Goal: Information Seeking & Learning: Compare options

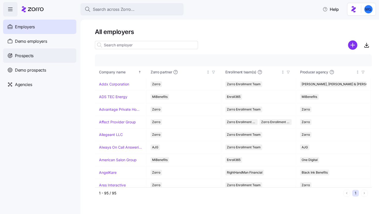
click at [33, 54] on span "Prospects" at bounding box center [24, 56] width 19 height 6
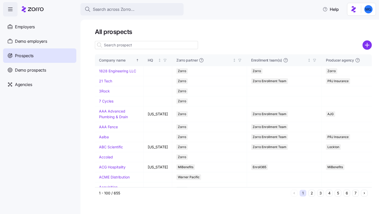
click at [173, 47] on input at bounding box center [146, 45] width 103 height 8
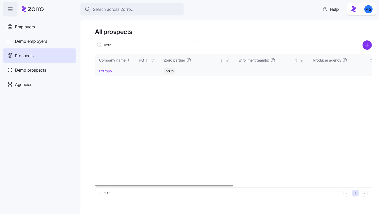
type input "extr"
drag, startPoint x: 102, startPoint y: 70, endPoint x: 298, endPoint y: 27, distance: 200.4
click at [102, 70] on link "Extropy" at bounding box center [105, 71] width 13 height 4
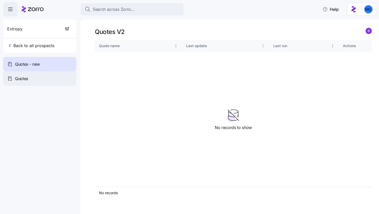
click at [46, 77] on div "Quotes" at bounding box center [39, 78] width 73 height 14
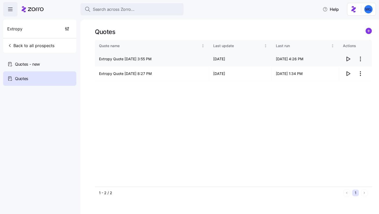
click at [348, 59] on icon "button" at bounding box center [348, 59] width 6 height 6
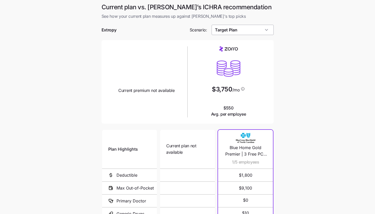
click at [264, 34] on input "Target Plan" at bounding box center [243, 30] width 62 height 10
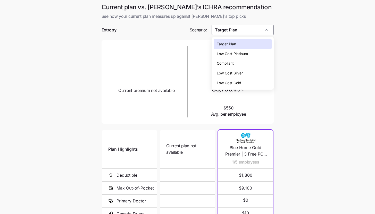
click at [252, 71] on div "Low Cost Silver" at bounding box center [243, 73] width 58 height 10
type input "Low Cost Silver"
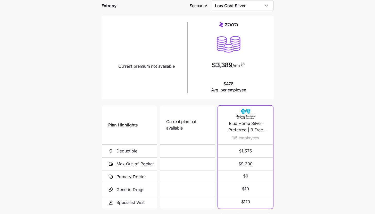
scroll to position [67, 0]
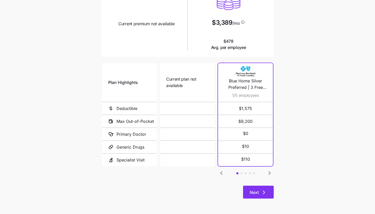
click at [267, 190] on button "Next" at bounding box center [258, 192] width 31 height 13
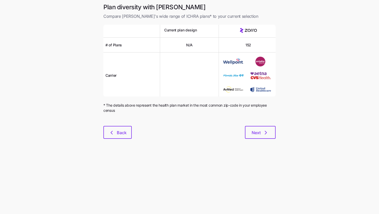
click at [264, 140] on div "Plan diversity with Zorro Compare Zorro's wide range of ICHRA plans* to your cu…" at bounding box center [189, 74] width 181 height 142
click at [264, 136] on button "Next" at bounding box center [260, 132] width 31 height 13
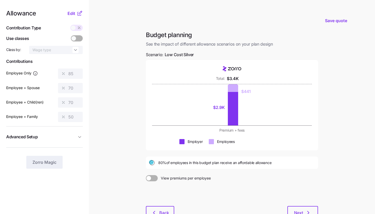
click at [79, 16] on icon at bounding box center [80, 13] width 6 height 6
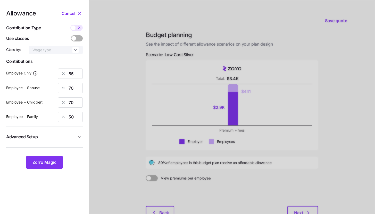
click at [62, 136] on span "Advanced Setup" at bounding box center [41, 137] width 70 height 6
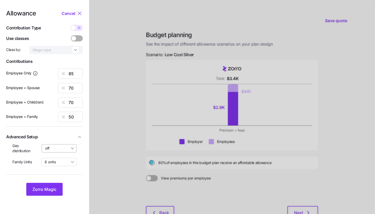
click at [61, 151] on input "off" at bounding box center [59, 149] width 35 height 8
click at [56, 179] on span "By state (4)" at bounding box center [57, 179] width 20 height 6
type input "By state (4)"
click at [52, 187] on span "Zorro Magic" at bounding box center [45, 190] width 24 height 6
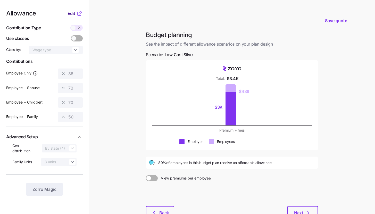
click at [73, 15] on span "Edit" at bounding box center [72, 13] width 8 height 6
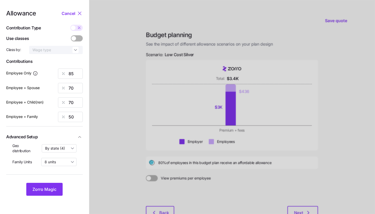
click at [78, 29] on icon at bounding box center [79, 28] width 4 height 4
click at [70, 25] on input "checkbox" at bounding box center [70, 25] width 0 height 0
type input "363"
type input "598"
type input "581"
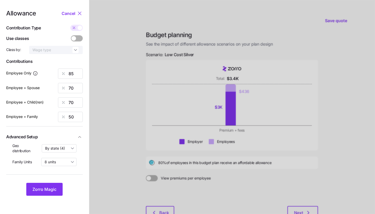
type input "629"
click at [75, 84] on input "598" at bounding box center [70, 88] width 25 height 10
type input "363"
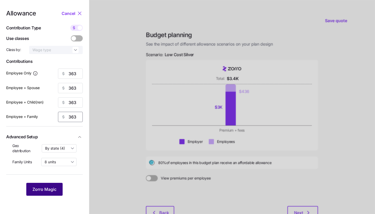
type input "363"
click at [58, 188] on button "Zorro Magic" at bounding box center [44, 189] width 36 height 13
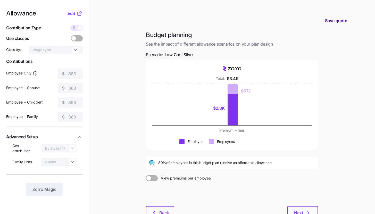
click at [334, 20] on span "Save quote" at bounding box center [336, 21] width 22 height 6
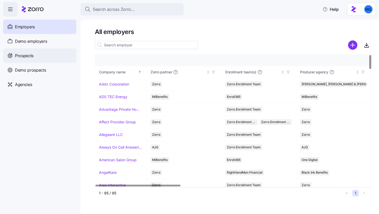
click at [27, 56] on span "Prospects" at bounding box center [24, 56] width 19 height 6
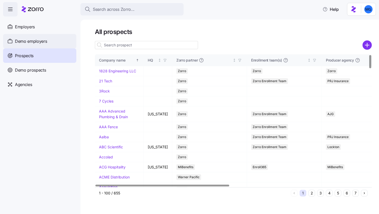
click at [35, 43] on span "Demo employers" at bounding box center [31, 41] width 32 height 6
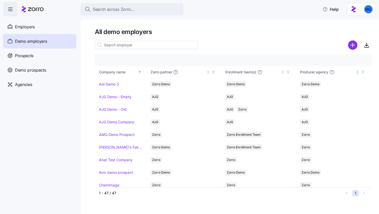
click at [139, 44] on input at bounding box center [146, 45] width 103 height 8
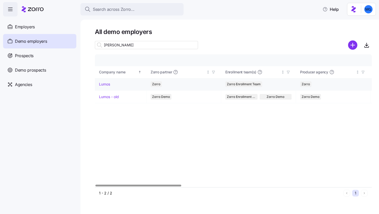
type input "lum"
click at [106, 84] on link "Lumos" at bounding box center [104, 84] width 11 height 5
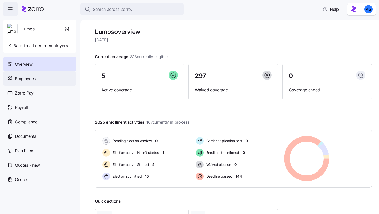
click at [37, 81] on div "Employees" at bounding box center [39, 78] width 73 height 14
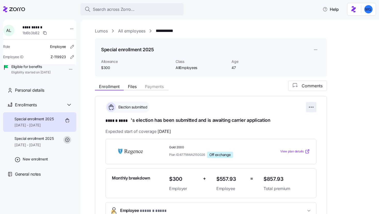
click at [311, 109] on html "**********" at bounding box center [189, 105] width 379 height 211
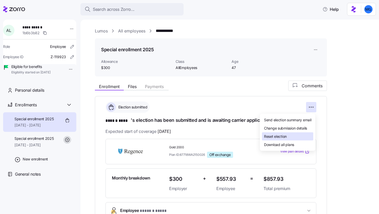
click at [294, 134] on div "Reset election" at bounding box center [287, 137] width 51 height 8
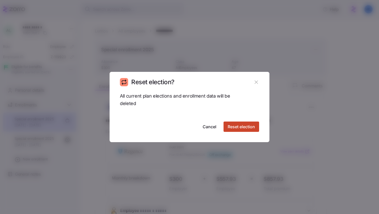
click at [242, 123] on button "Reset election" at bounding box center [242, 127] width 36 height 10
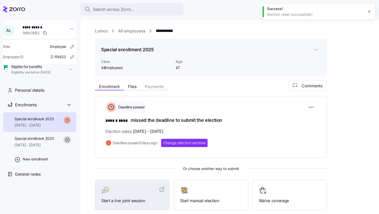
click at [186, 148] on div "Deadline passed ****** **** missed the deadline to submit the election Election…" at bounding box center [211, 126] width 232 height 61
click at [186, 144] on span "Change election window" at bounding box center [184, 143] width 42 height 5
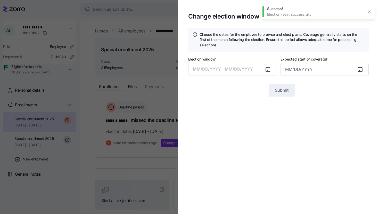
type input "October 1, 2025"
click at [255, 75] on button "08/19/2025 – 09/13/2025" at bounding box center [232, 69] width 88 height 12
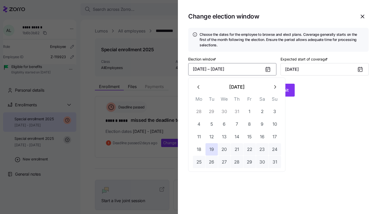
click at [274, 87] on icon "button" at bounding box center [275, 87] width 6 height 6
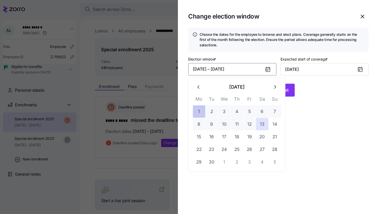
click at [201, 113] on button "1" at bounding box center [199, 112] width 12 height 12
click at [266, 152] on button "27" at bounding box center [262, 149] width 12 height 12
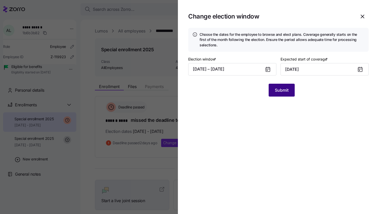
click at [290, 88] on button "Submit" at bounding box center [282, 90] width 26 height 13
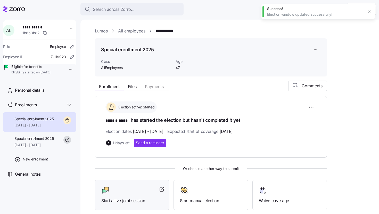
click at [134, 193] on div at bounding box center [132, 191] width 62 height 8
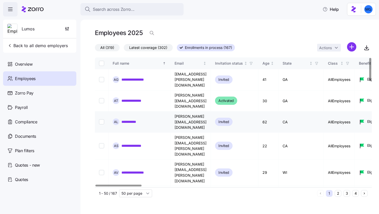
click at [127, 119] on link "**********" at bounding box center [131, 121] width 19 height 5
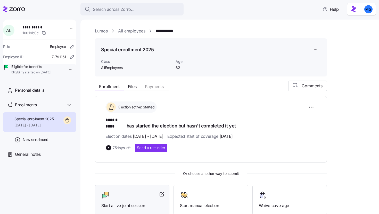
click at [140, 192] on div at bounding box center [132, 195] width 62 height 8
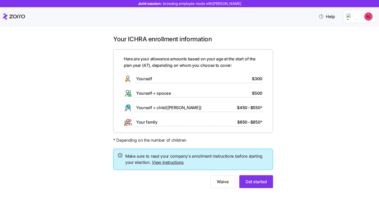
click at [168, 163] on link "View instructions" at bounding box center [168, 162] width 32 height 5
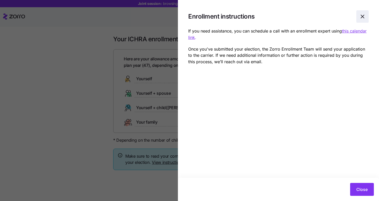
click at [362, 17] on icon "button" at bounding box center [363, 16] width 6 height 6
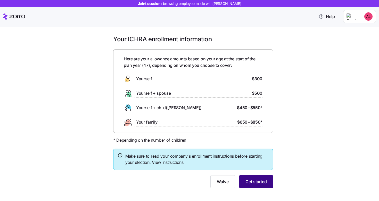
click at [258, 182] on span "Get started" at bounding box center [256, 182] width 21 height 6
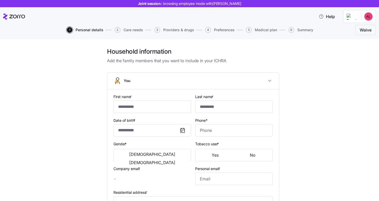
type input "******"
type input "****"
type input "[PERSON_NAME][EMAIL_ADDRESS][PERSON_NAME][DOMAIN_NAME]"
type input "m@[DOMAIN_NAME]"
type input "**********"
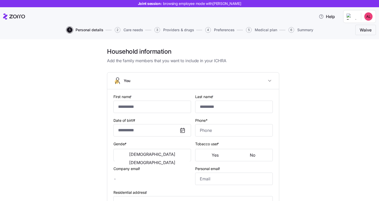
checkbox input "true"
type input "**********"
type input "[PHONE_NUMBER]"
type input "[DEMOGRAPHIC_DATA] citizen"
type input "Single"
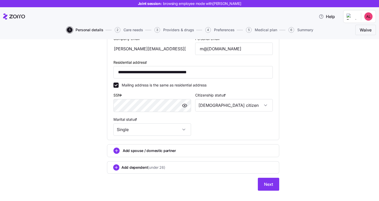
scroll to position [139, 0]
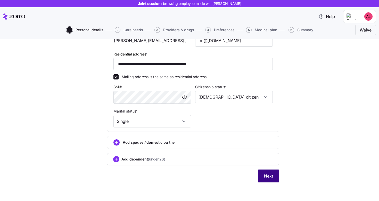
click at [271, 179] on button "Next" at bounding box center [268, 176] width 21 height 13
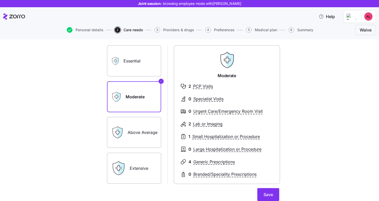
scroll to position [30, 0]
click at [148, 69] on label "Essential" at bounding box center [134, 61] width 54 height 31
click at [0, 0] on input "Essential" at bounding box center [0, 0] width 0 height 0
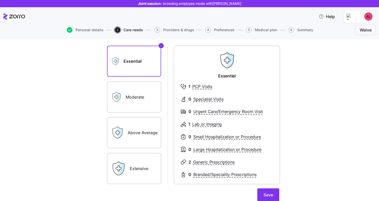
click at [148, 165] on label "Extensive" at bounding box center [134, 168] width 54 height 31
click at [0, 0] on input "Extensive" at bounding box center [0, 0] width 0 height 0
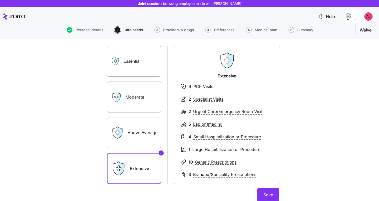
click at [146, 105] on label "Moderate" at bounding box center [134, 97] width 54 height 31
click at [0, 0] on input "Moderate" at bounding box center [0, 0] width 0 height 0
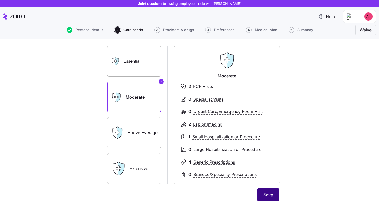
click at [264, 193] on span "Save" at bounding box center [269, 195] width 10 height 6
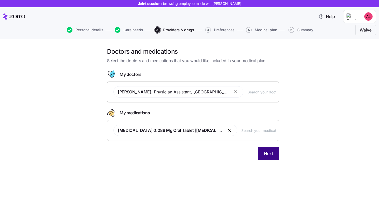
click at [276, 154] on button "Next" at bounding box center [268, 153] width 21 height 13
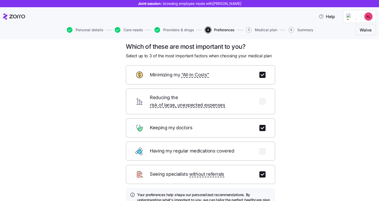
scroll to position [5, 0]
click at [261, 74] on input "checkbox" at bounding box center [263, 75] width 6 height 6
checkbox input "false"
click at [263, 148] on input "checkbox" at bounding box center [263, 151] width 6 height 6
checkbox input "true"
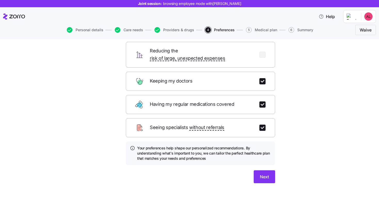
scroll to position [52, 0]
click at [264, 173] on button "Next" at bounding box center [264, 176] width 21 height 13
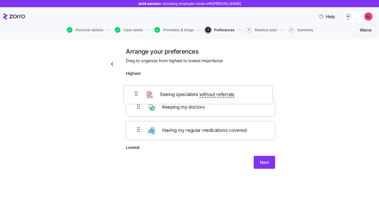
drag, startPoint x: 190, startPoint y: 114, endPoint x: 187, endPoint y: 93, distance: 20.8
click at [187, 93] on div "Keeping my doctors Seeing specialists without referrals Having my regular medic…" at bounding box center [200, 112] width 149 height 66
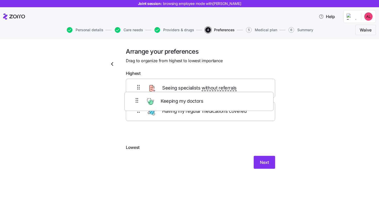
drag, startPoint x: 187, startPoint y: 109, endPoint x: 185, endPoint y: 85, distance: 23.9
click at [185, 87] on div "Seeing specialists without referrals Keeping my doctors Having my regular medic…" at bounding box center [200, 112] width 149 height 66
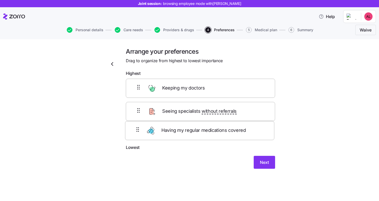
drag, startPoint x: 199, startPoint y: 139, endPoint x: 196, endPoint y: 107, distance: 32.2
click at [196, 107] on div "Keeping my doctors Seeing specialists without referrals Having my regular medic…" at bounding box center [200, 112] width 149 height 66
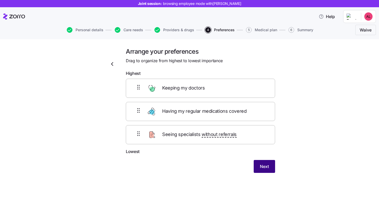
click at [271, 170] on button "Next" at bounding box center [264, 166] width 21 height 13
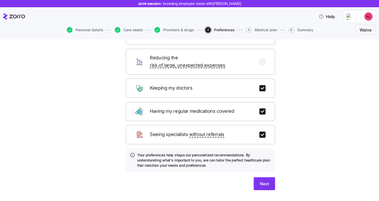
scroll to position [52, 0]
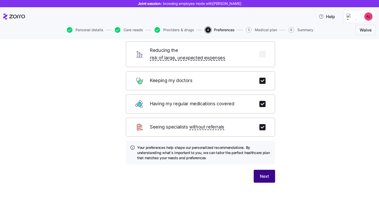
click at [257, 171] on button "Next" at bounding box center [264, 176] width 21 height 13
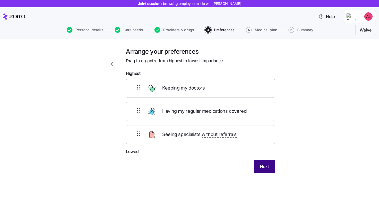
scroll to position [0, 0]
click at [262, 168] on span "Next" at bounding box center [264, 166] width 9 height 6
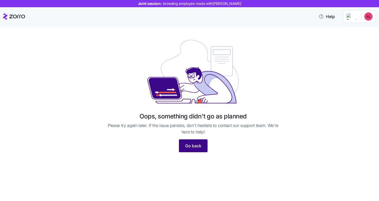
click at [202, 147] on button "Go back" at bounding box center [193, 145] width 29 height 13
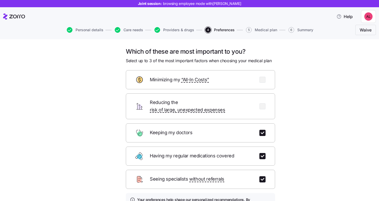
scroll to position [52, 0]
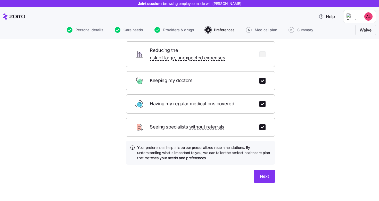
click at [270, 177] on div "Which of these are most important to you? Select up to 3 of the most important …" at bounding box center [201, 92] width 158 height 194
click at [266, 173] on span "Next" at bounding box center [264, 176] width 9 height 6
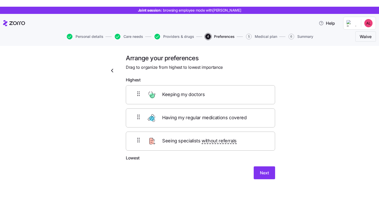
scroll to position [0, 0]
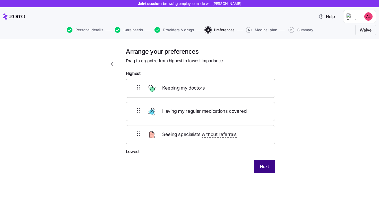
click at [256, 172] on button "Next" at bounding box center [264, 166] width 21 height 13
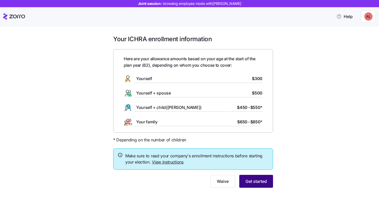
click at [261, 181] on span "Get started" at bounding box center [256, 182] width 21 height 6
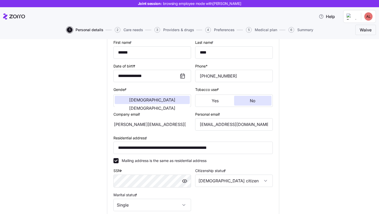
scroll to position [130, 0]
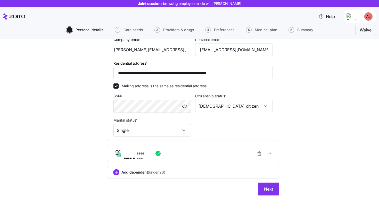
click at [258, 196] on div "**********" at bounding box center [193, 60] width 181 height 284
click at [262, 191] on button "Next" at bounding box center [268, 189] width 21 height 13
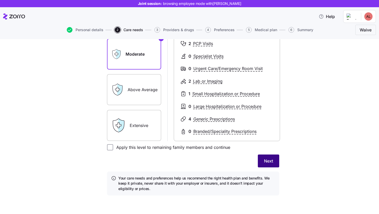
click at [269, 162] on span "Next" at bounding box center [268, 161] width 9 height 6
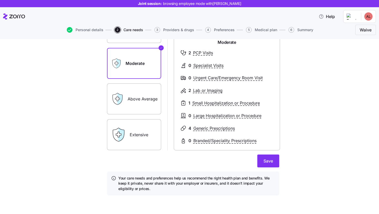
scroll to position [74, 0]
click at [269, 162] on span "Save" at bounding box center [269, 161] width 10 height 6
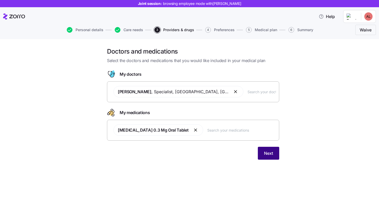
click at [261, 155] on button "Next" at bounding box center [268, 153] width 21 height 13
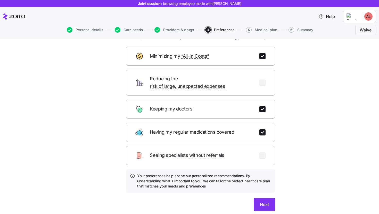
scroll to position [39, 0]
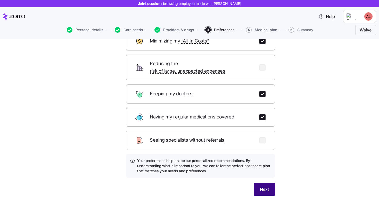
click at [271, 183] on button "Next" at bounding box center [264, 189] width 21 height 13
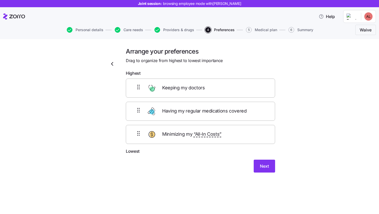
scroll to position [0, 0]
click at [258, 165] on button "Next" at bounding box center [264, 166] width 21 height 13
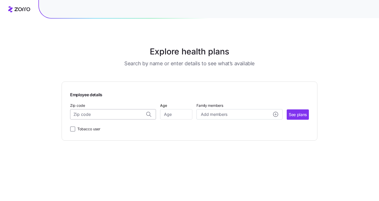
click at [114, 117] on input "Zip code" at bounding box center [113, 114] width 86 height 10
click at [103, 116] on input "Zip code" at bounding box center [113, 114] width 86 height 10
click at [104, 130] on span "28117, Iredell County, NC" at bounding box center [112, 128] width 72 height 6
type input "28117, Iredell County, NC"
click at [173, 117] on input "Age" at bounding box center [176, 114] width 32 height 10
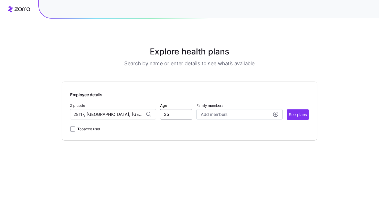
type input "35"
click at [309, 113] on div "Employee details Zip code 28117, Iredell County, NC Age 35 Family members Add m…" at bounding box center [190, 111] width 256 height 59
click at [295, 117] on span "See plans" at bounding box center [298, 114] width 18 height 6
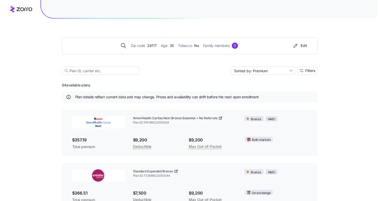
scroll to position [7, 0]
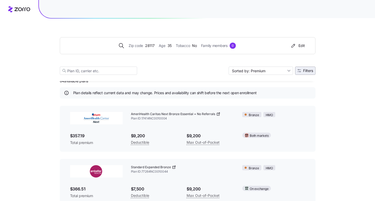
click at [315, 73] on button "Filters" at bounding box center [305, 71] width 20 height 8
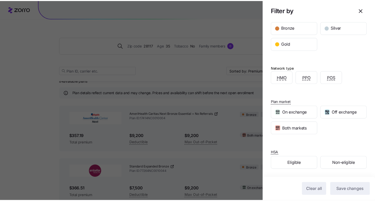
scroll to position [0, 0]
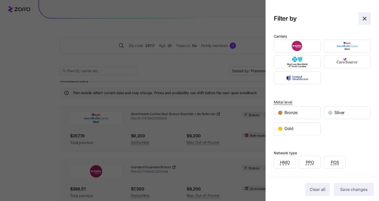
click at [361, 22] on span "button" at bounding box center [365, 19] width 12 height 12
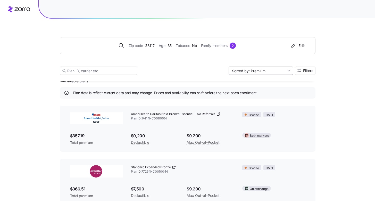
click at [262, 71] on input "Sorted by: Premium" at bounding box center [261, 71] width 65 height 8
click at [260, 82] on div "Premium" at bounding box center [260, 83] width 60 height 8
click at [261, 73] on input "Sorted by: Premium" at bounding box center [261, 71] width 65 height 8
click at [257, 90] on div "Deductible" at bounding box center [260, 91] width 60 height 8
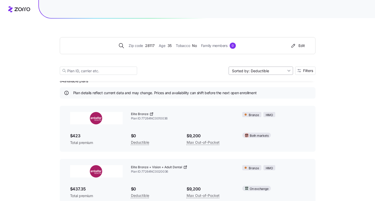
click at [269, 72] on input "Sorted by: Deductible" at bounding box center [261, 71] width 65 height 8
click at [252, 100] on div "Max out of pocket" at bounding box center [260, 98] width 60 height 8
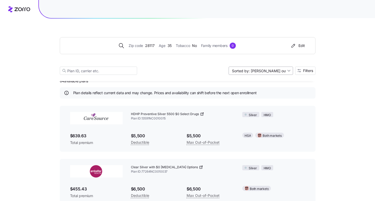
click at [263, 73] on input "Sorted by: Max out of pocket" at bounding box center [261, 71] width 65 height 8
click at [259, 79] on div "Premium" at bounding box center [260, 83] width 60 height 8
type input "Sorted by: Premium"
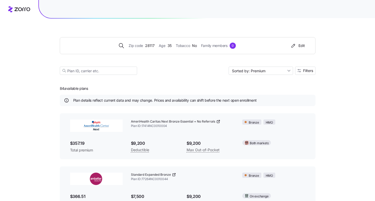
drag, startPoint x: 59, startPoint y: 88, endPoint x: 92, endPoint y: 88, distance: 33.5
click at [278, 73] on input "Sorted by: Premium" at bounding box center [261, 71] width 65 height 8
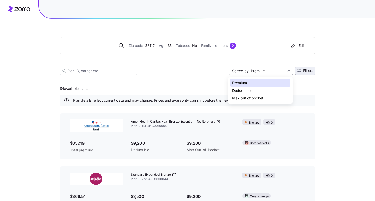
click at [302, 70] on span "Filters" at bounding box center [306, 71] width 16 height 4
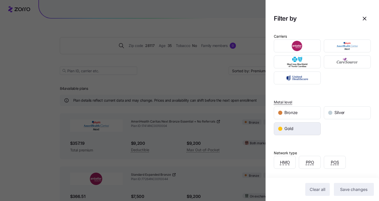
click at [309, 132] on div "Gold" at bounding box center [297, 129] width 46 height 12
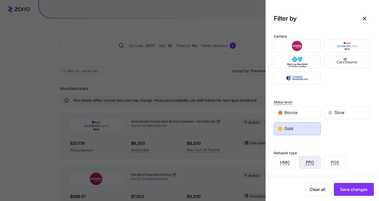
click at [307, 165] on span "PPO" at bounding box center [310, 162] width 8 height 6
click at [343, 187] on span "Save changes" at bounding box center [354, 189] width 28 height 6
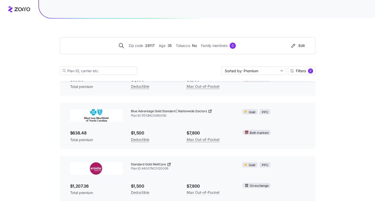
scroll to position [16, 0]
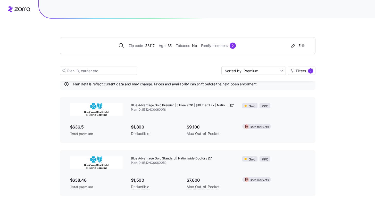
click at [233, 104] on icon at bounding box center [232, 105] width 4 height 4
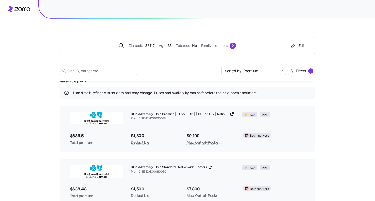
scroll to position [0, 0]
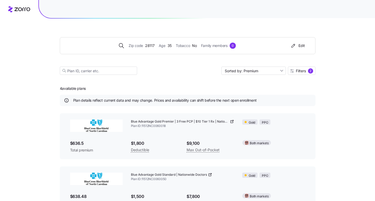
drag, startPoint x: 84, startPoint y: 145, endPoint x: 67, endPoint y: 147, distance: 17.6
click at [67, 147] on div "Blue Advantage Gold Premier | 3 Free PCP | $10 Tier 1 Rx | Nationwide Doctors P…" at bounding box center [188, 136] width 256 height 46
drag, startPoint x: 72, startPoint y: 145, endPoint x: 88, endPoint y: 144, distance: 15.8
click at [88, 144] on span "$636.5" at bounding box center [96, 143] width 53 height 6
click at [45, 125] on div "Zip code 28117 Age 35 Tobacco No Family members 0 Edit Sorted by: Premium Filte…" at bounding box center [187, 159] width 375 height 318
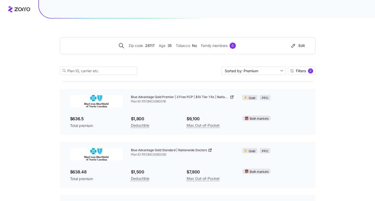
scroll to position [31, 0]
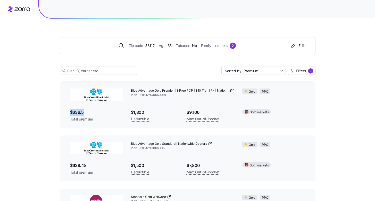
drag, startPoint x: 71, startPoint y: 111, endPoint x: 90, endPoint y: 114, distance: 19.3
click at [90, 114] on span "$636.5" at bounding box center [96, 112] width 53 height 6
click at [32, 120] on div "Zip code 28117 Age 35 Tobacco No Family members 0 Edit Sorted by: Premium Filte…" at bounding box center [187, 128] width 375 height 318
drag, startPoint x: 72, startPoint y: 111, endPoint x: 84, endPoint y: 112, distance: 11.9
click at [84, 112] on span "$636.5" at bounding box center [96, 112] width 53 height 6
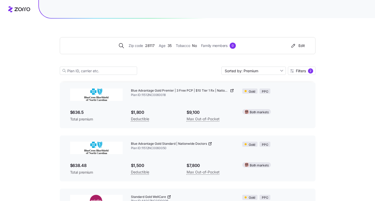
click at [44, 114] on div "Zip code 28117 Age 35 Tobacco No Family members 0 Edit Sorted by: Premium Filte…" at bounding box center [187, 128] width 375 height 318
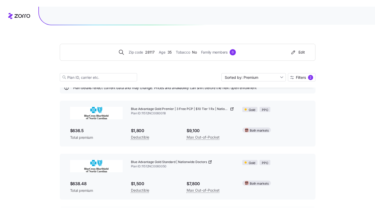
scroll to position [18, 0]
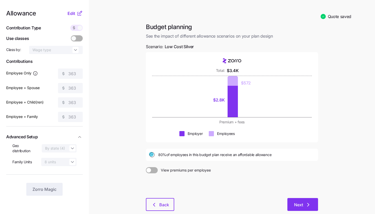
click at [295, 204] on span "Next" at bounding box center [298, 205] width 9 height 6
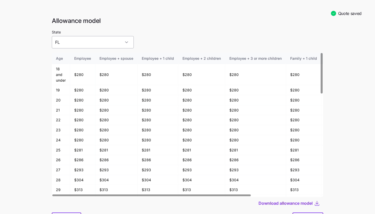
click at [108, 45] on input "FL" at bounding box center [93, 42] width 82 height 12
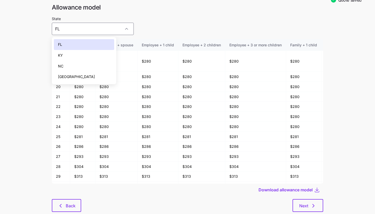
scroll to position [27, 0]
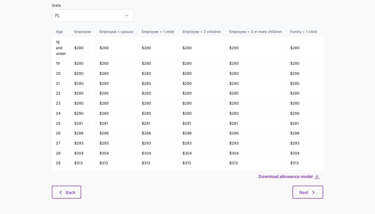
click at [35, 71] on main "Quote saved Allowance model State [US_STATE] Age Employee Employee + spouse Emp…" at bounding box center [187, 93] width 375 height 241
